Goal: Transaction & Acquisition: Purchase product/service

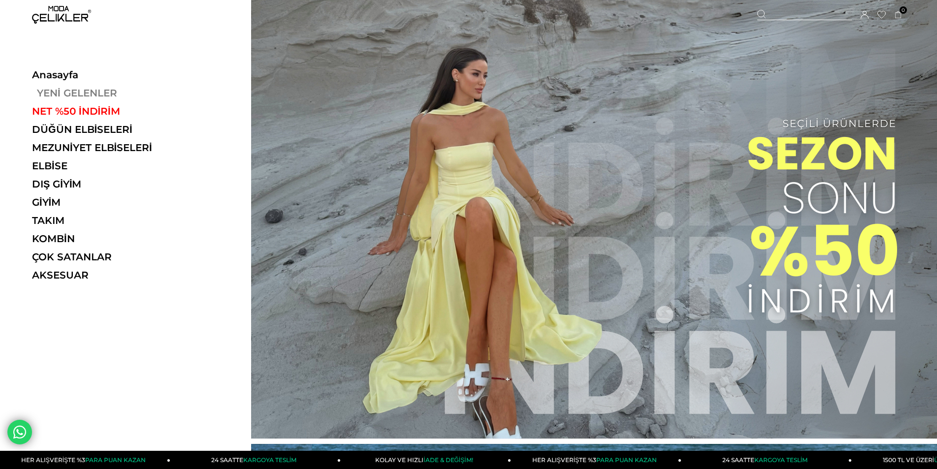
drag, startPoint x: 0, startPoint y: 0, endPoint x: 76, endPoint y: 96, distance: 122.4
click at [76, 96] on link "YENİ GELENLER" at bounding box center [99, 93] width 135 height 12
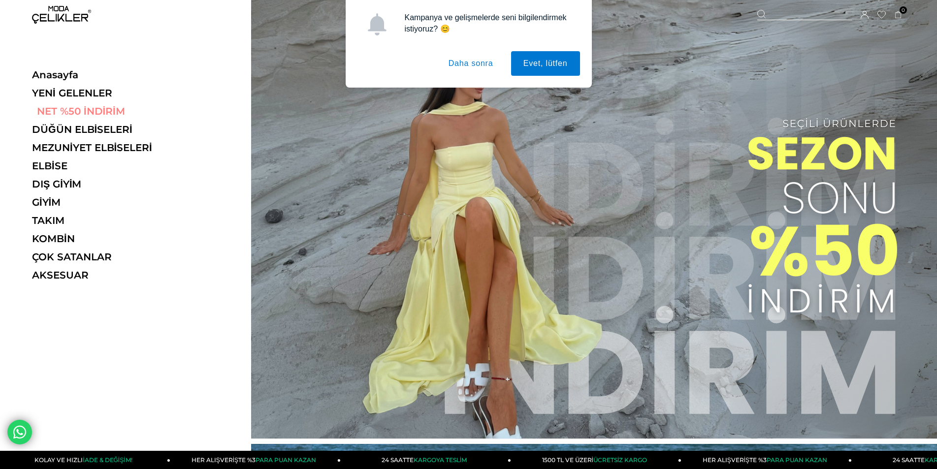
click at [88, 112] on link "NET %50 İNDİRİM" at bounding box center [99, 111] width 135 height 12
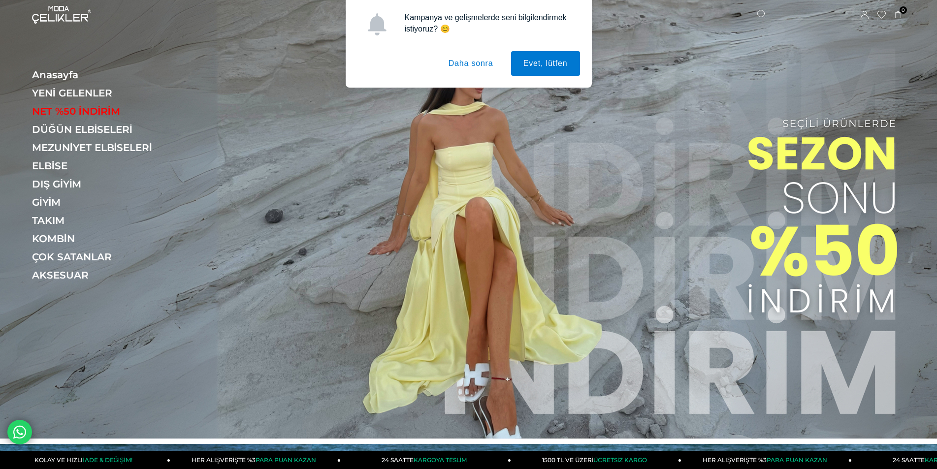
click at [471, 61] on button "Daha sonra" at bounding box center [470, 63] width 69 height 25
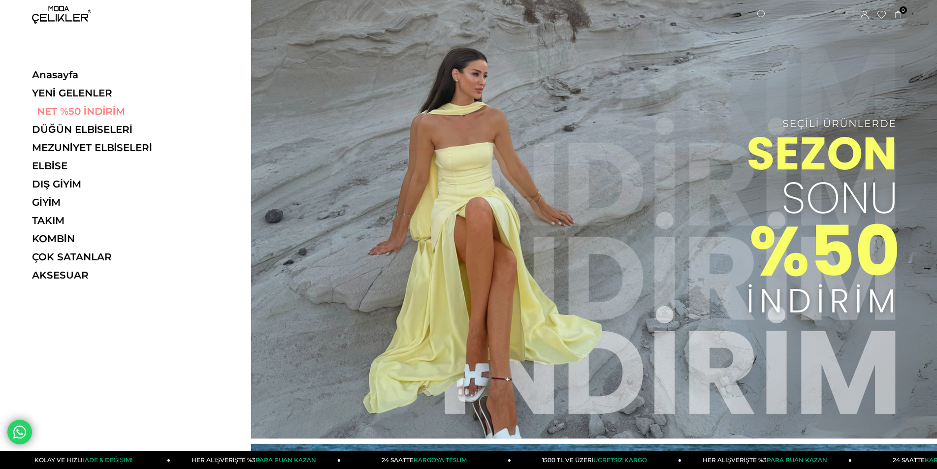
click at [82, 111] on link "NET %50 İNDİRİM" at bounding box center [99, 111] width 135 height 12
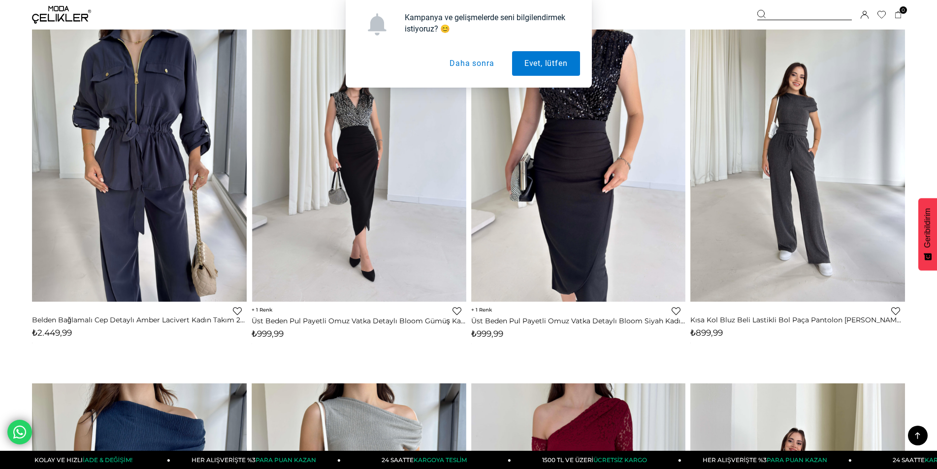
scroll to position [3842, 0]
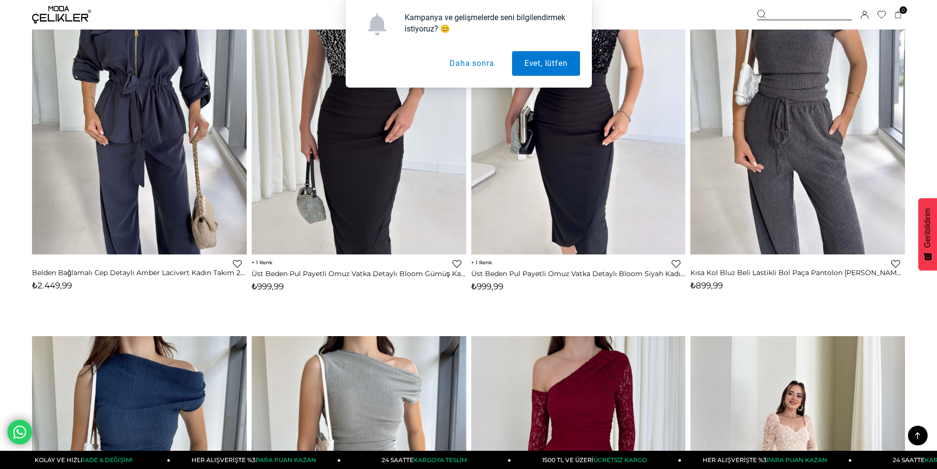
click at [46, 20] on div "Kampanya ve gelişmelerde seni bilgilendirmek istiyoruz? 😊 Evet, lütfen Daha son…" at bounding box center [468, 44] width 937 height 88
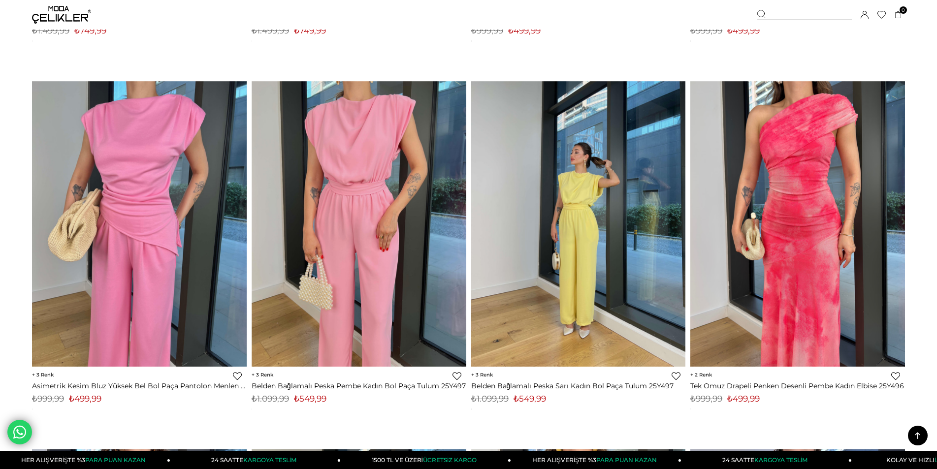
scroll to position [2315, 0]
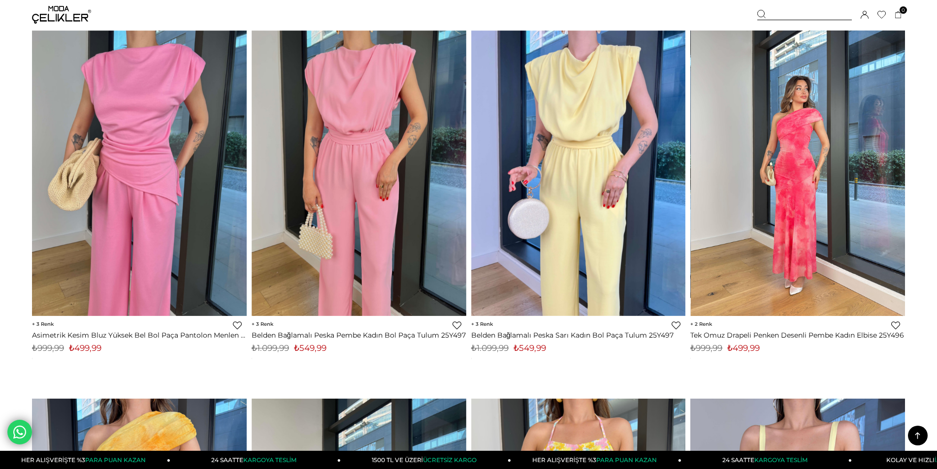
click at [832, 231] on img at bounding box center [798, 174] width 215 height 286
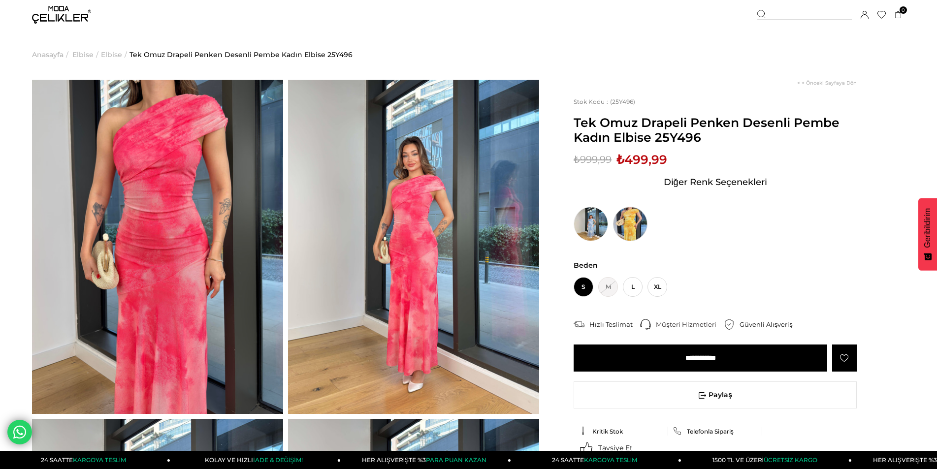
click at [637, 228] on img at bounding box center [630, 224] width 34 height 34
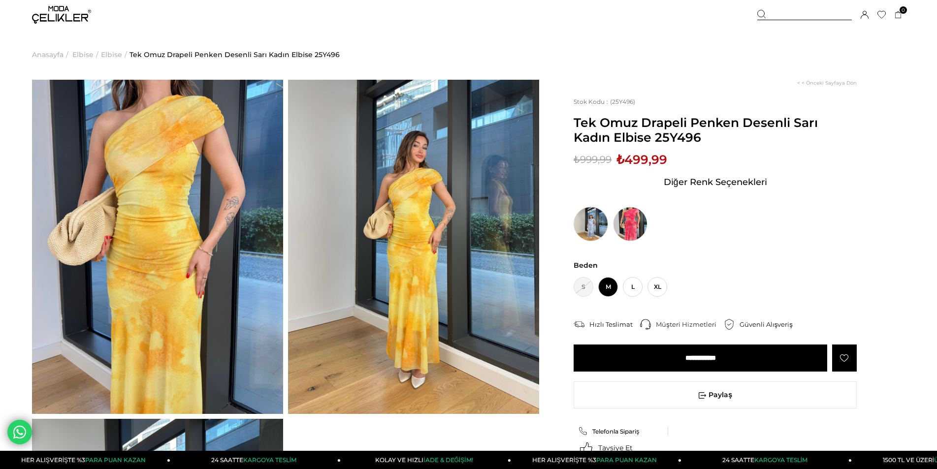
click at [583, 225] on img at bounding box center [591, 224] width 34 height 34
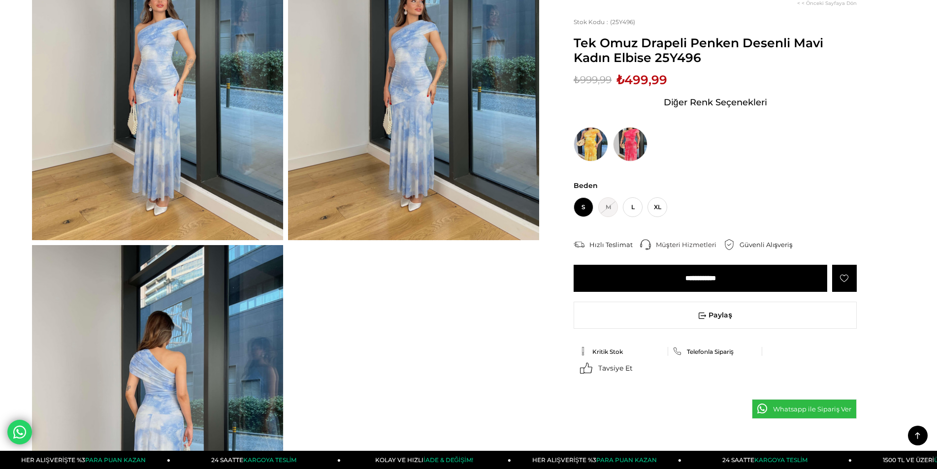
scroll to position [148, 0]
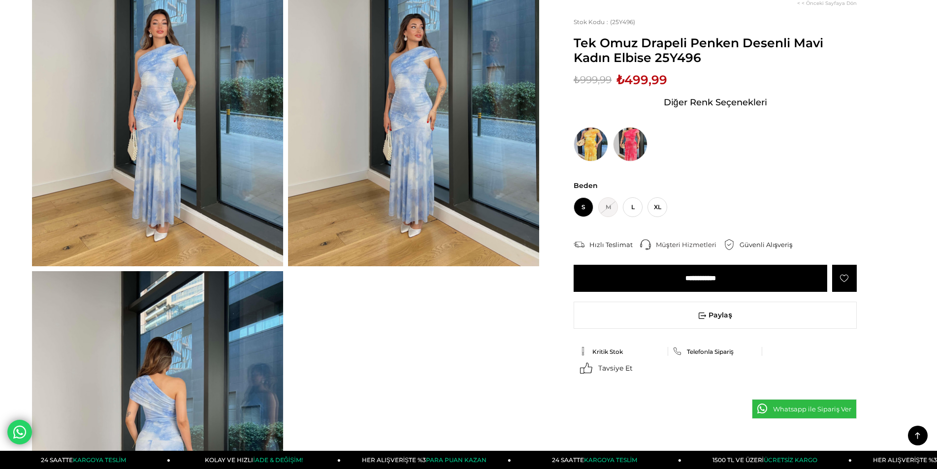
click at [209, 191] on img at bounding box center [157, 99] width 251 height 334
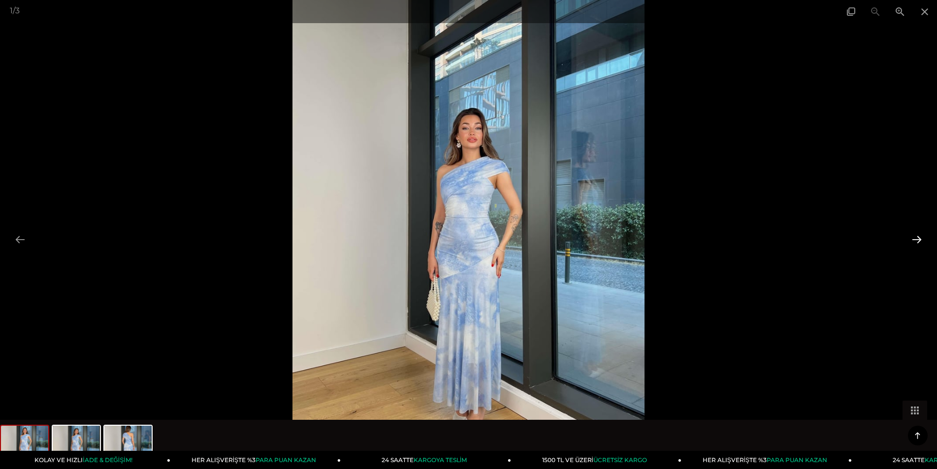
click at [914, 237] on button at bounding box center [917, 239] width 21 height 19
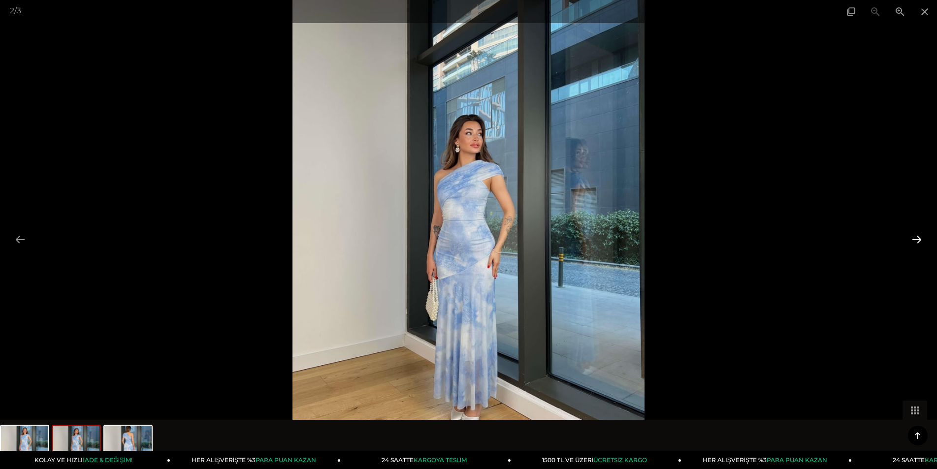
click at [914, 238] on button at bounding box center [917, 239] width 21 height 19
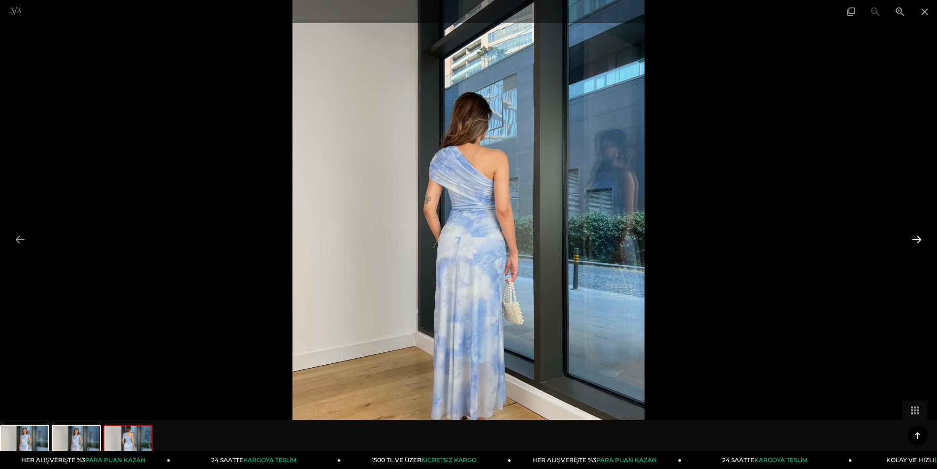
click at [919, 237] on button at bounding box center [917, 239] width 21 height 19
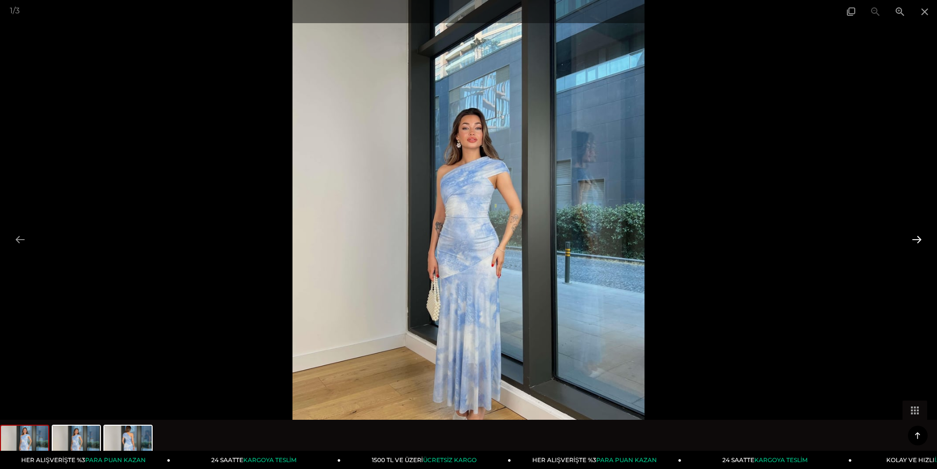
click at [919, 237] on button at bounding box center [917, 239] width 21 height 19
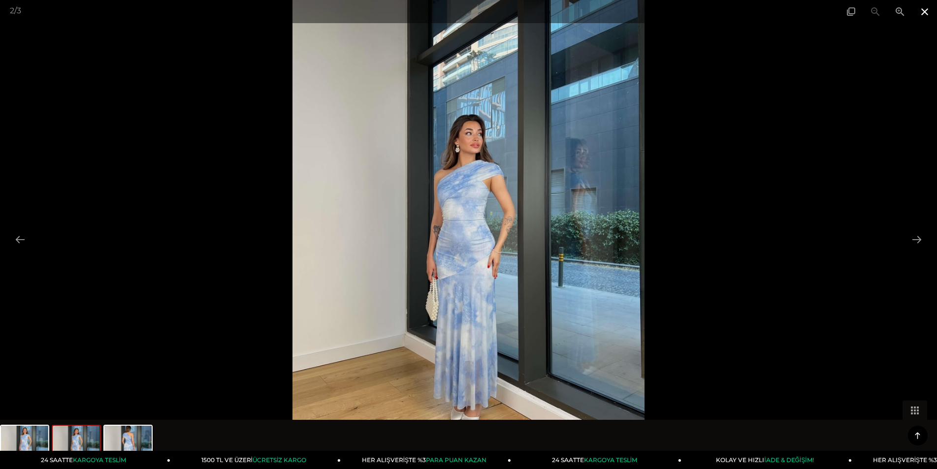
click at [925, 7] on span at bounding box center [925, 11] width 25 height 23
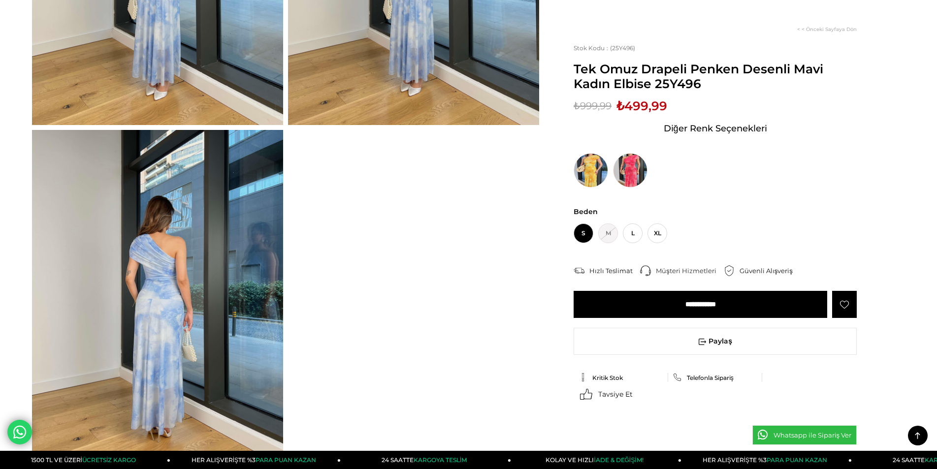
scroll to position [0, 0]
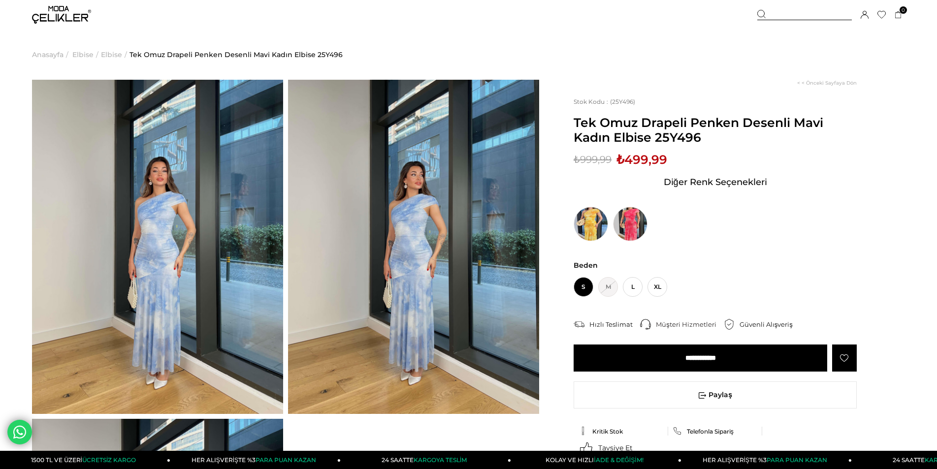
click at [170, 307] on img at bounding box center [157, 247] width 251 height 334
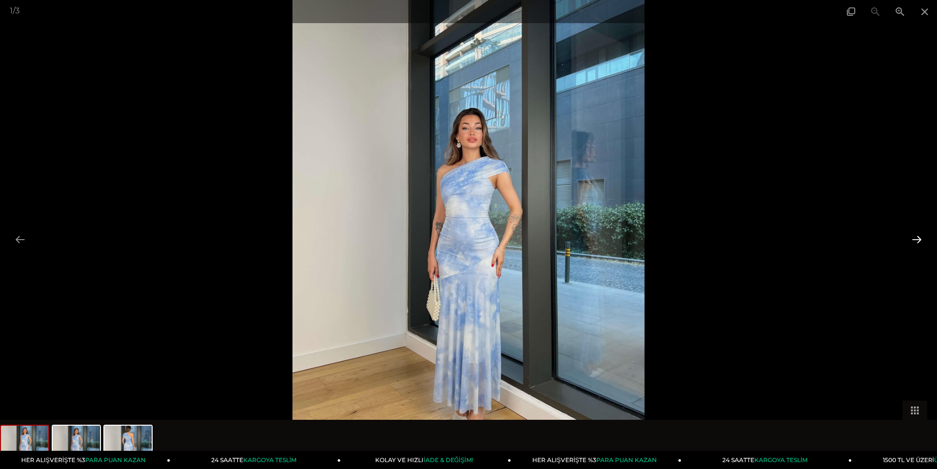
click at [914, 242] on button at bounding box center [917, 239] width 21 height 19
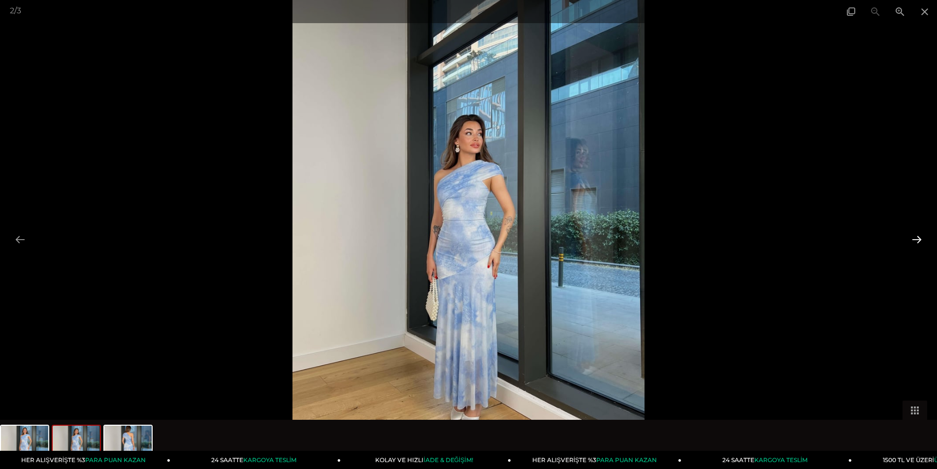
click at [913, 242] on button at bounding box center [917, 239] width 21 height 19
